Goal: Transaction & Acquisition: Book appointment/travel/reservation

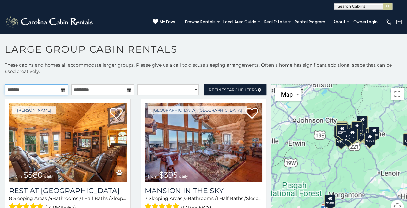
click at [34, 85] on input "text" at bounding box center [36, 89] width 63 height 11
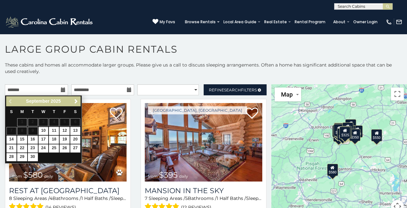
click at [76, 102] on span "Next" at bounding box center [75, 101] width 5 height 5
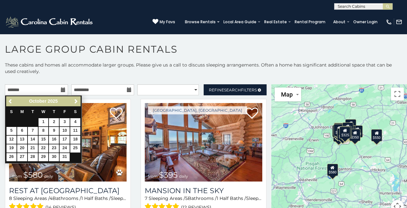
click at [75, 104] on span "Next" at bounding box center [75, 101] width 5 height 5
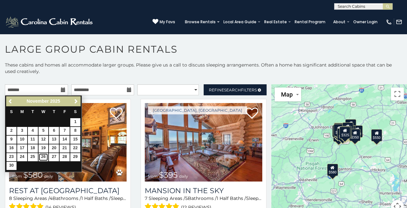
click at [43, 156] on link "26" at bounding box center [44, 157] width 10 height 8
type input "**********"
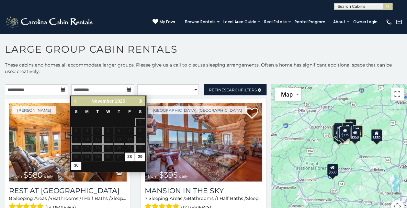
click at [74, 169] on div "Previous Next [DATE] S M T W T F S 1 2 3 4 5 6 7 8 9 10 11 12 13 14 15 16 17 18…" at bounding box center [108, 133] width 77 height 77
click at [75, 167] on link "30" at bounding box center [76, 166] width 10 height 8
type input "**********"
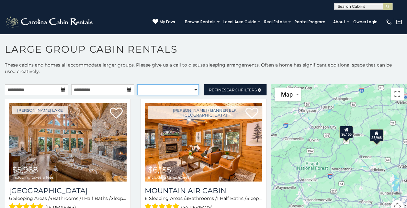
click at [168, 91] on select "**********" at bounding box center [168, 89] width 62 height 11
click at [158, 72] on p "These cabins and homes all accommodate larger groups. Please give us a call to …" at bounding box center [203, 71] width 407 height 19
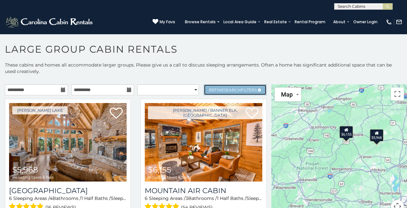
click at [224, 90] on span "Search" at bounding box center [232, 90] width 17 height 5
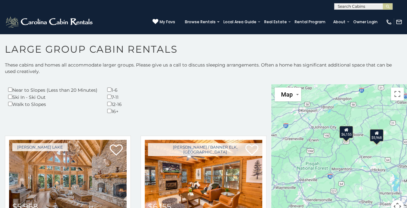
scroll to position [198, 0]
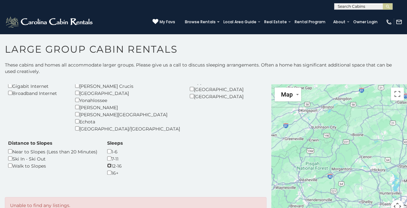
scroll to position [140, 0]
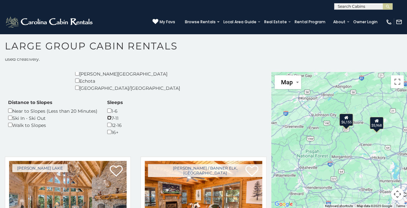
scroll to position [159, 0]
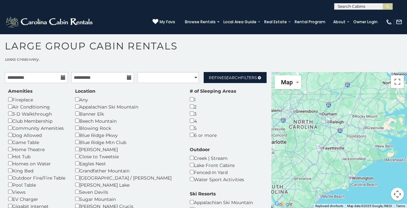
click at [381, 143] on div "$5,968 $6,155" at bounding box center [339, 140] width 136 height 137
click at [382, 145] on div "$5,968 $6,155" at bounding box center [339, 140] width 136 height 137
